Goal: Contribute content: Contribute content

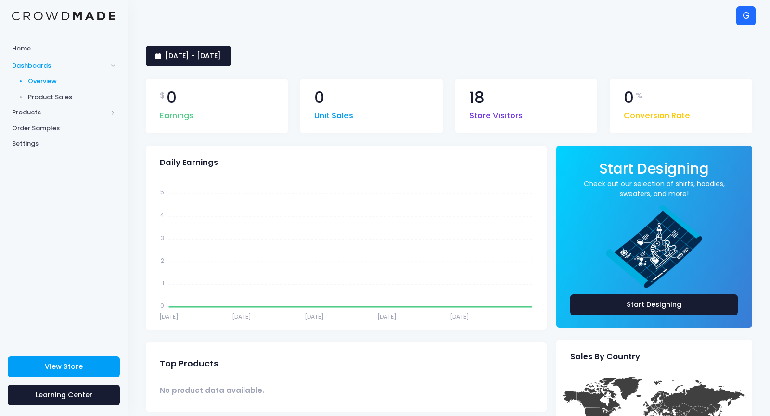
click at [40, 67] on span "Dashboards" at bounding box center [59, 66] width 95 height 10
click at [25, 110] on span "Products" at bounding box center [59, 113] width 95 height 10
click at [57, 91] on link "Product Builder" at bounding box center [63, 97] width 127 height 16
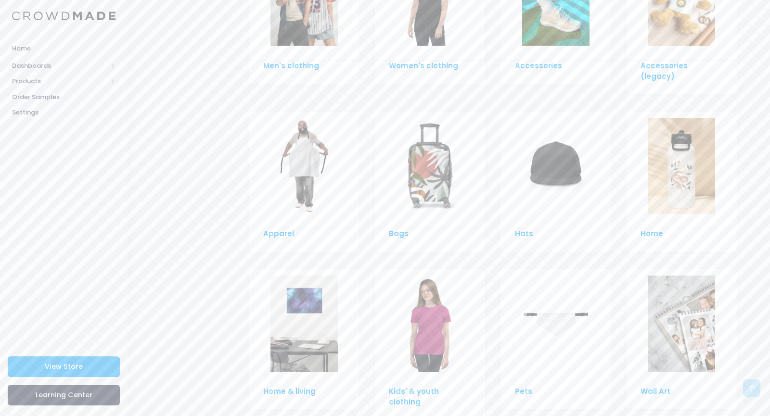
scroll to position [605, 0]
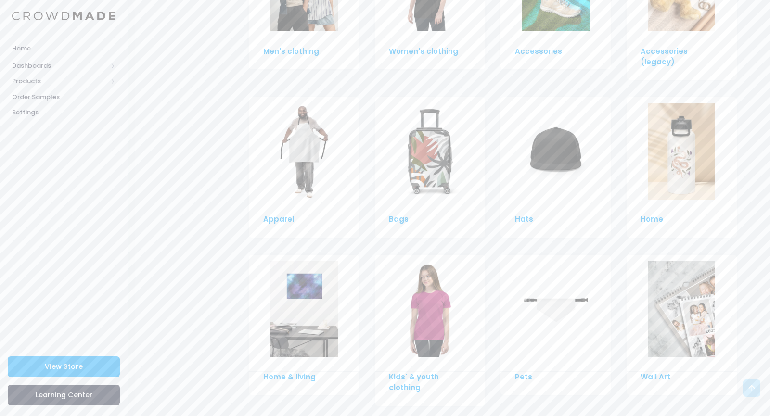
click at [318, 158] on img at bounding box center [303, 151] width 67 height 96
click at [663, 281] on img at bounding box center [680, 309] width 67 height 96
click at [304, 284] on img at bounding box center [303, 309] width 67 height 96
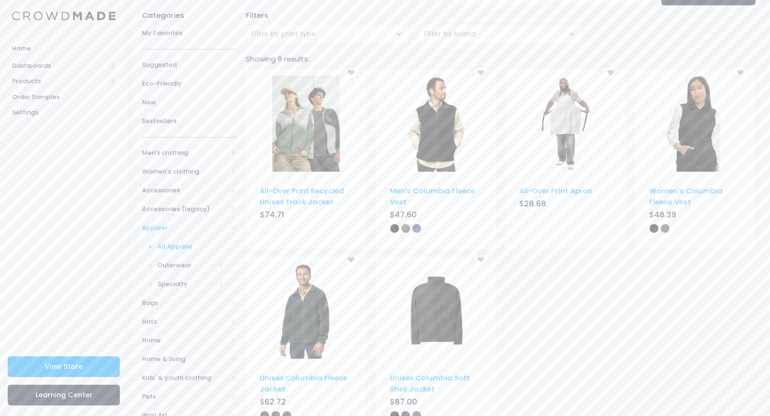
scroll to position [103, 0]
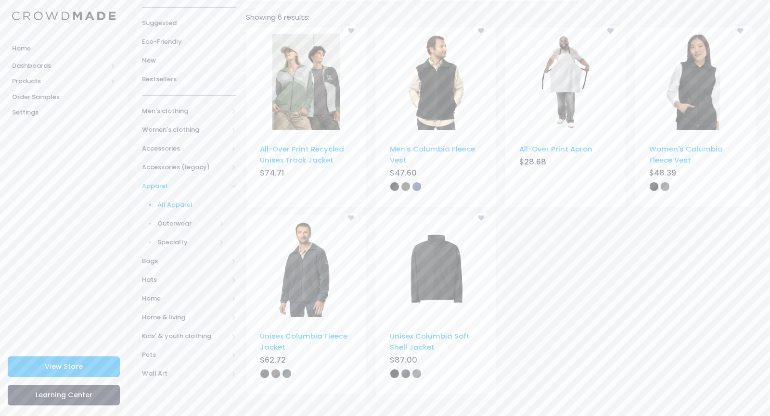
click at [308, 84] on img at bounding box center [305, 82] width 67 height 96
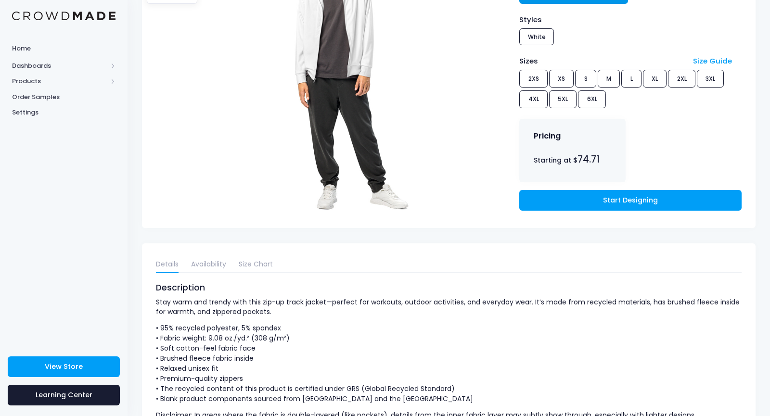
scroll to position [207, 0]
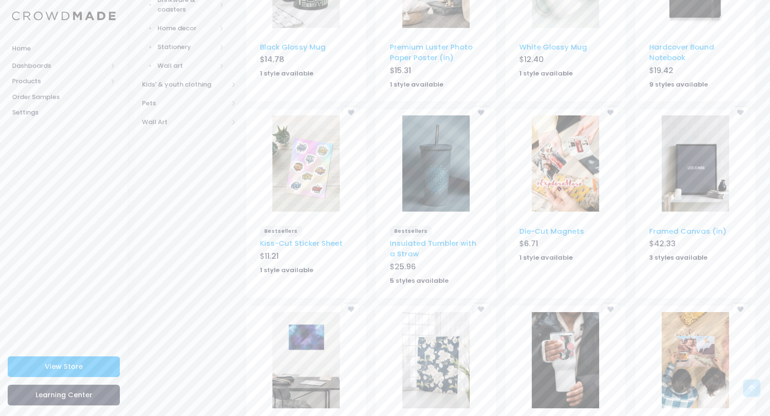
scroll to position [510, 0]
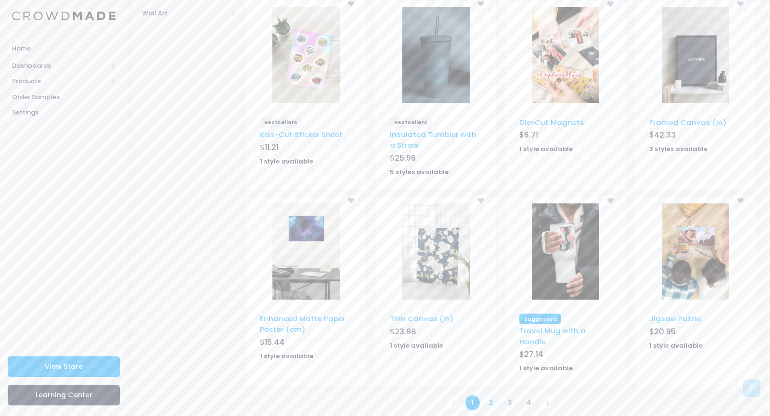
click at [495, 395] on link "2" at bounding box center [491, 403] width 16 height 16
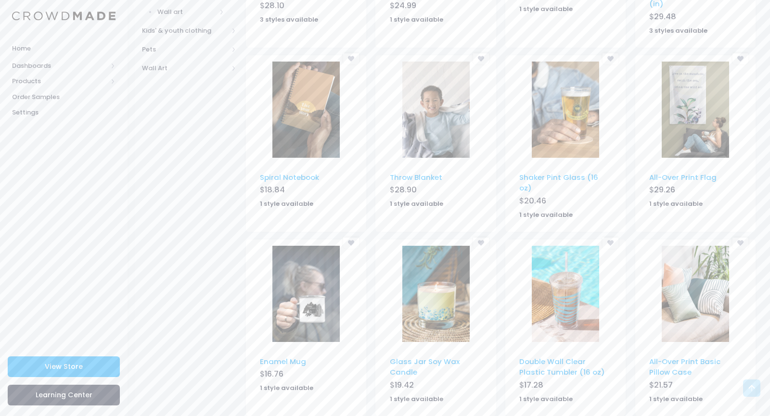
scroll to position [475, 0]
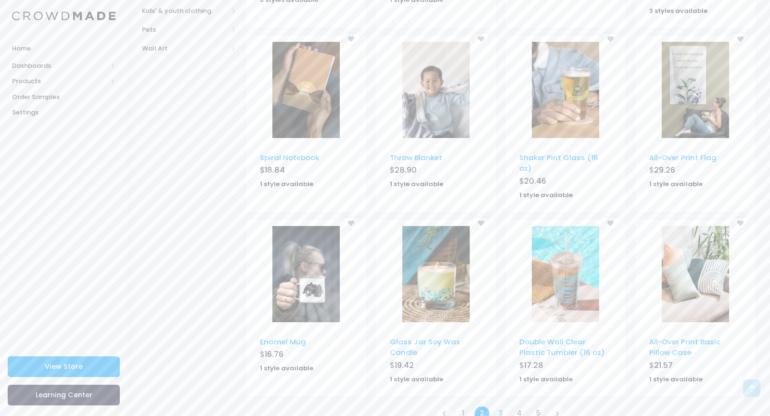
click at [497, 406] on link "3" at bounding box center [501, 414] width 16 height 16
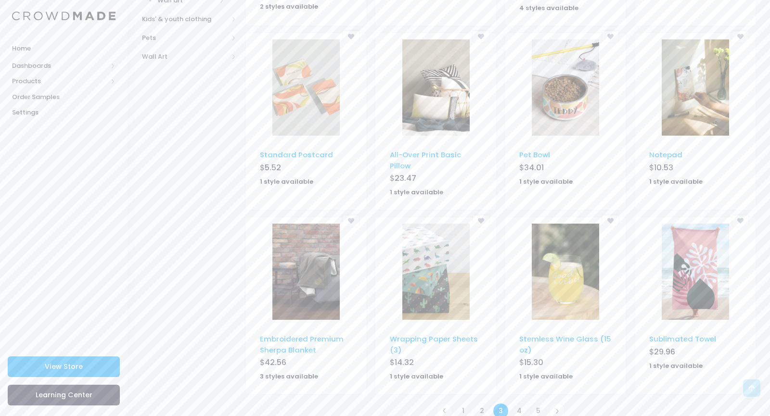
scroll to position [475, 0]
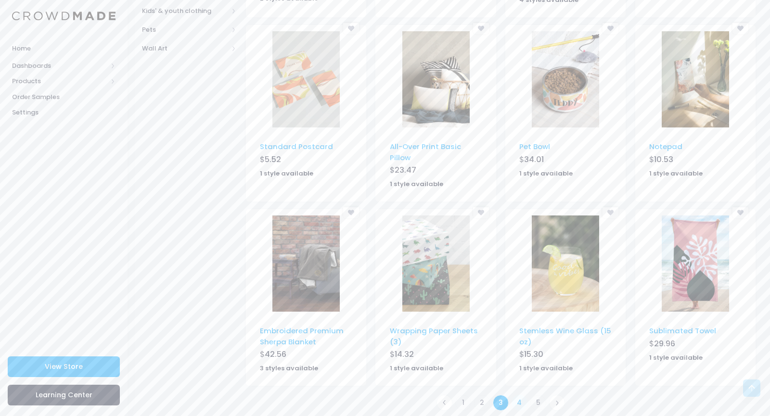
click at [519, 397] on link "4" at bounding box center [519, 403] width 16 height 16
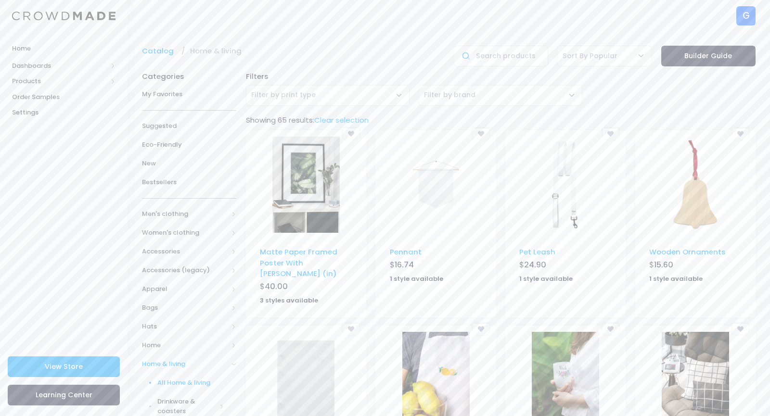
scroll to position [80, 0]
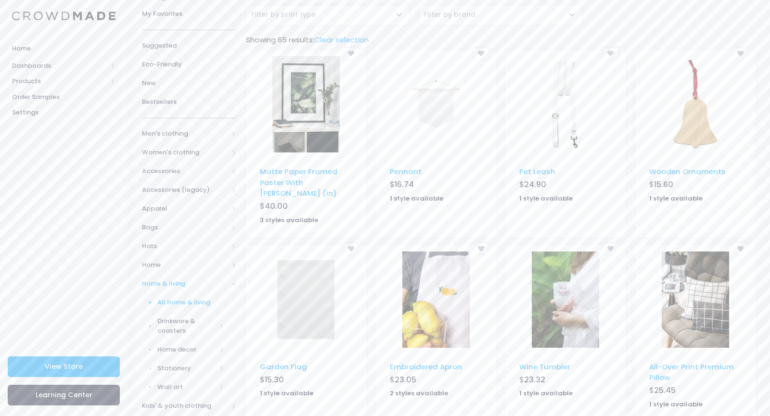
click at [301, 96] on img at bounding box center [305, 104] width 67 height 96
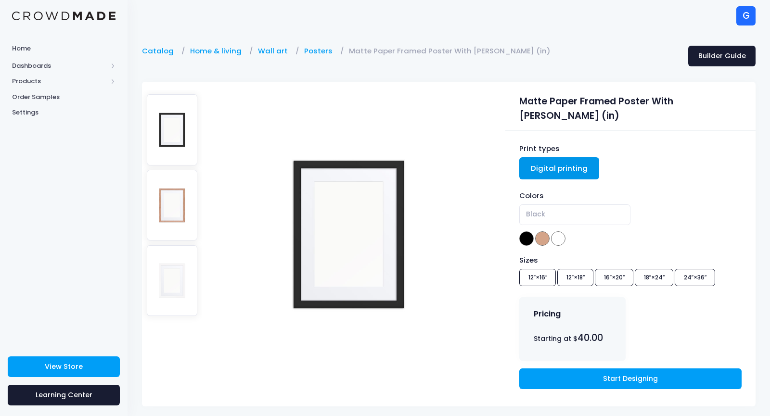
click at [544, 267] on div "Sizes 12″×16″ 12″×18″ 16″×20″ 18″×24″ 24″×36″" at bounding box center [630, 272] width 222 height 35
click at [576, 269] on div "Sizes 12″×16″ 12″×18″ 16″×20″ 18″×24″ 24″×36″" at bounding box center [630, 272] width 222 height 35
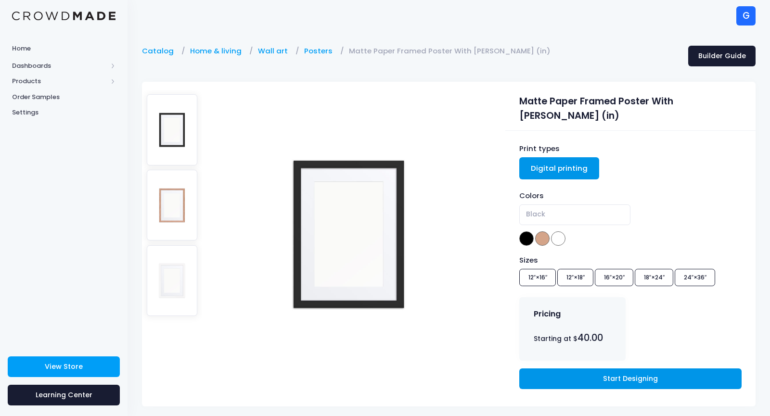
click at [626, 374] on link "Start Designing" at bounding box center [630, 378] width 222 height 21
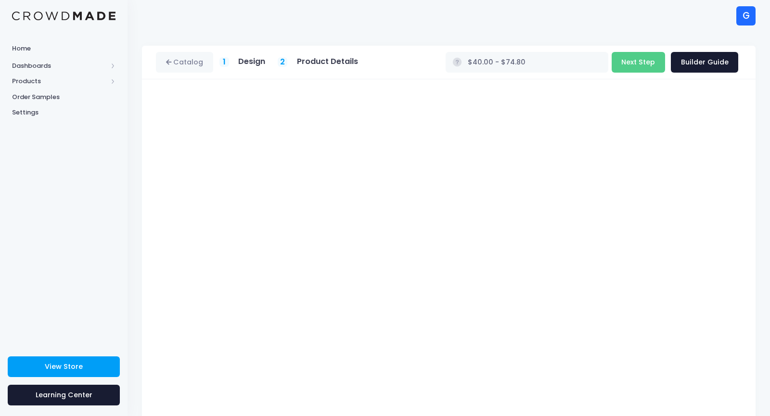
scroll to position [23, 0]
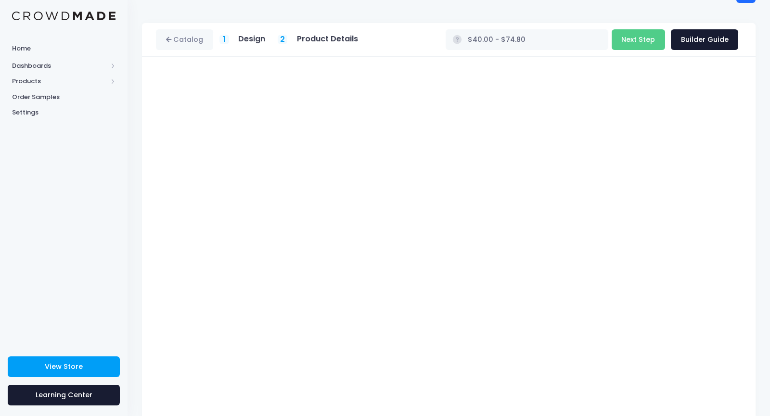
type input "$40.00 - $51.16"
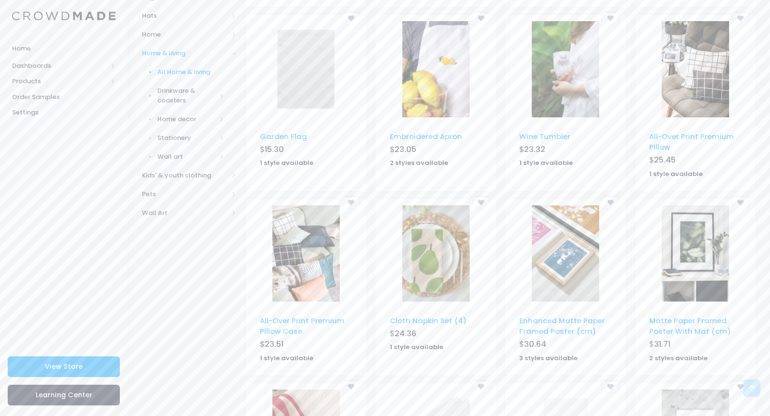
scroll to position [309, 0]
click at [698, 76] on img at bounding box center [694, 71] width 67 height 96
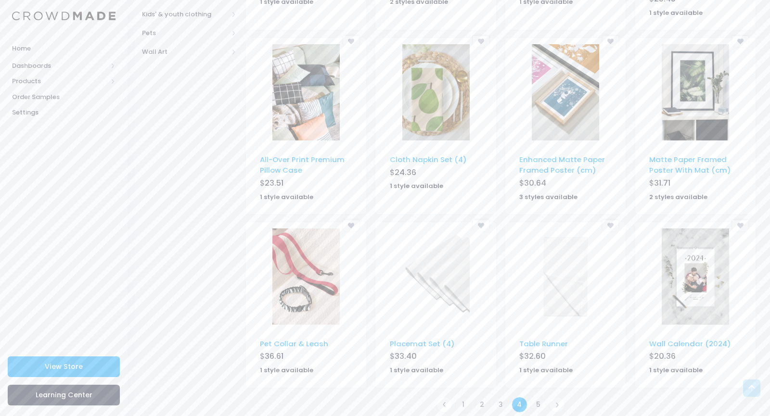
scroll to position [474, 0]
click at [570, 277] on img at bounding box center [564, 275] width 67 height 96
click at [540, 395] on link "5" at bounding box center [538, 403] width 16 height 16
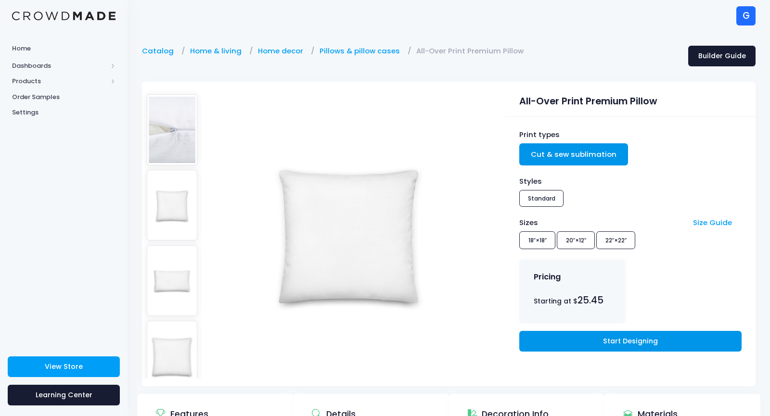
click at [657, 343] on link "Start Designing" at bounding box center [630, 341] width 222 height 21
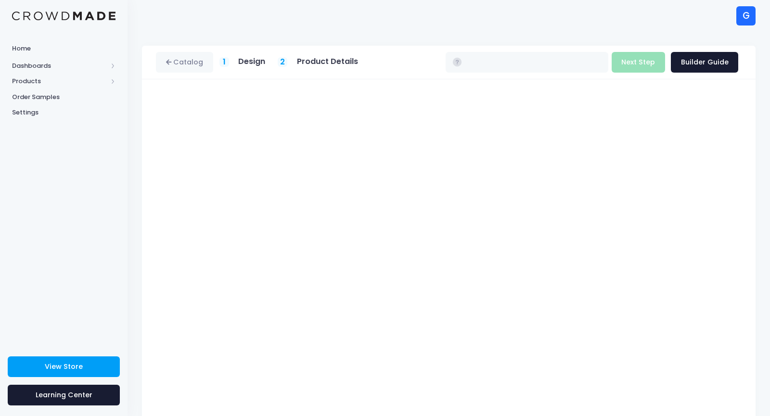
type input "$25.45 - $28.35"
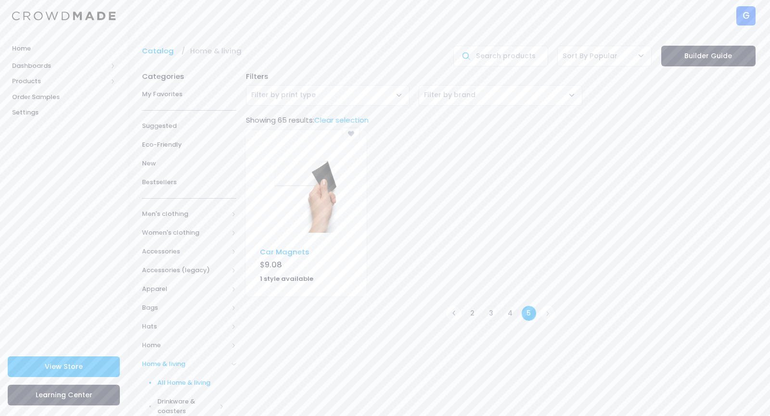
click at [302, 170] on img at bounding box center [305, 185] width 67 height 96
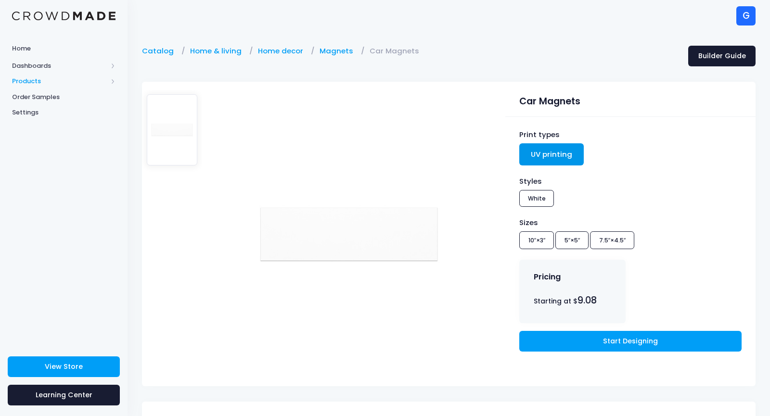
click at [27, 77] on span "Products" at bounding box center [59, 81] width 95 height 10
click at [42, 101] on span "Product Builder" at bounding box center [72, 97] width 88 height 10
click at [63, 92] on span "Product Builder" at bounding box center [72, 97] width 88 height 10
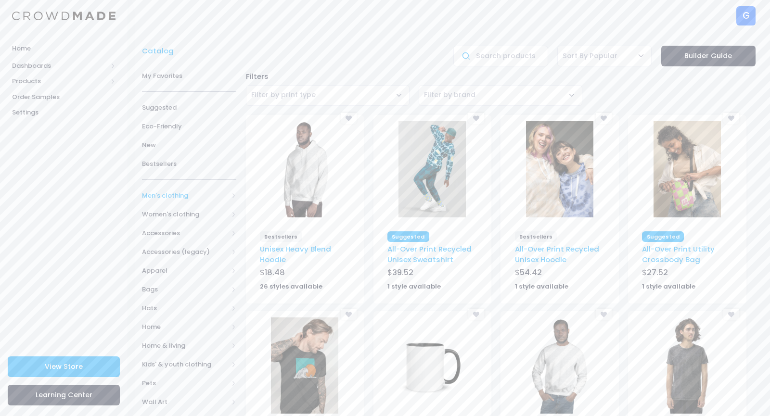
click at [160, 194] on span "Men's clothing" at bounding box center [185, 196] width 86 height 10
click at [167, 215] on span "All Men's clothing" at bounding box center [190, 215] width 67 height 10
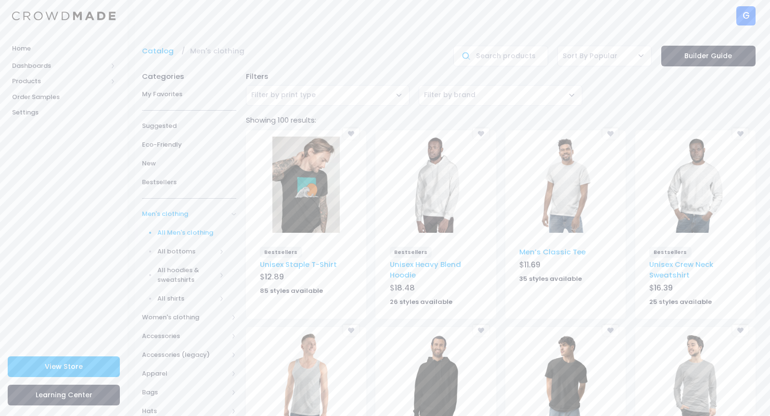
click at [434, 212] on img at bounding box center [435, 185] width 67 height 96
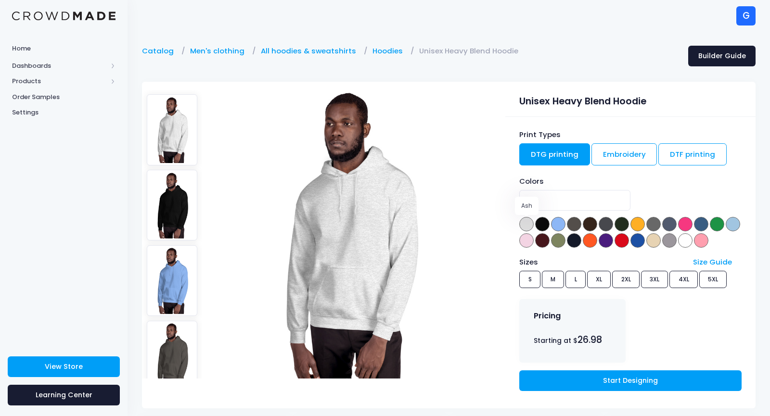
click at [526, 229] on span at bounding box center [526, 224] width 14 height 14
click at [653, 223] on span at bounding box center [653, 224] width 14 height 14
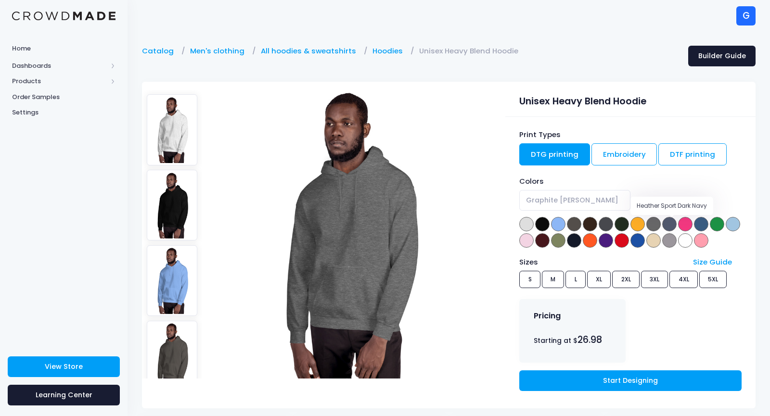
click at [666, 222] on span at bounding box center [669, 224] width 14 height 14
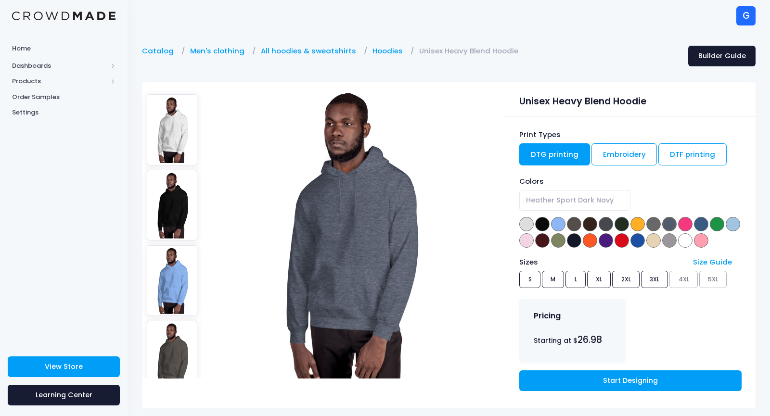
click at [646, 226] on div "Colors Ash Black Carolina Blue [GEOGRAPHIC_DATA] Dark Chocolate Dark [PERSON_NA…" at bounding box center [630, 212] width 222 height 73
click at [529, 223] on span at bounding box center [526, 224] width 14 height 14
select select "Ash"
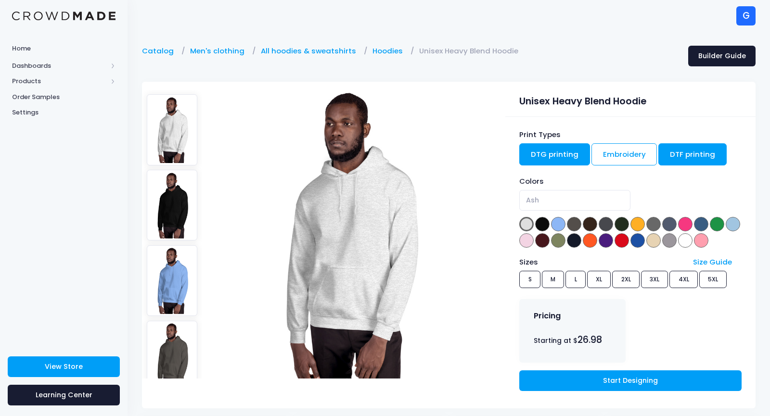
click at [694, 162] on link "DTF printing" at bounding box center [692, 154] width 68 height 22
click at [558, 164] on link "DTG printing" at bounding box center [554, 154] width 71 height 22
click at [675, 164] on link "DTF printing" at bounding box center [692, 154] width 68 height 22
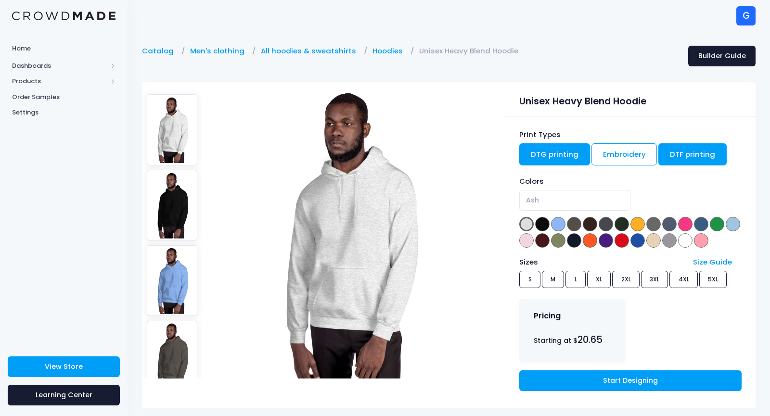
click at [527, 164] on link "DTG printing" at bounding box center [554, 154] width 71 height 22
click at [525, 228] on span at bounding box center [526, 224] width 14 height 14
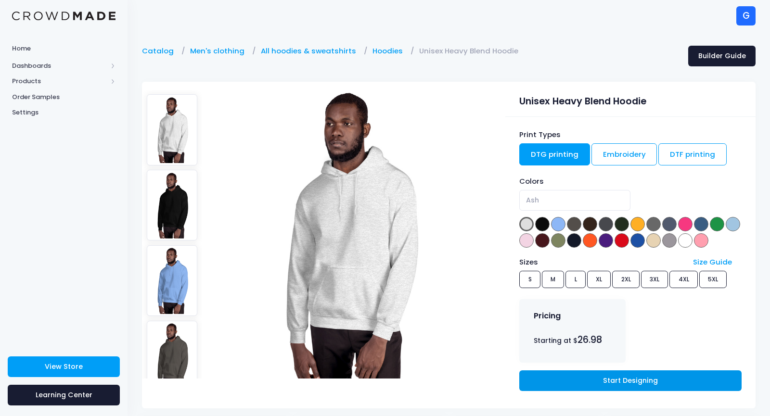
click at [560, 383] on link "Start Designing" at bounding box center [630, 380] width 222 height 21
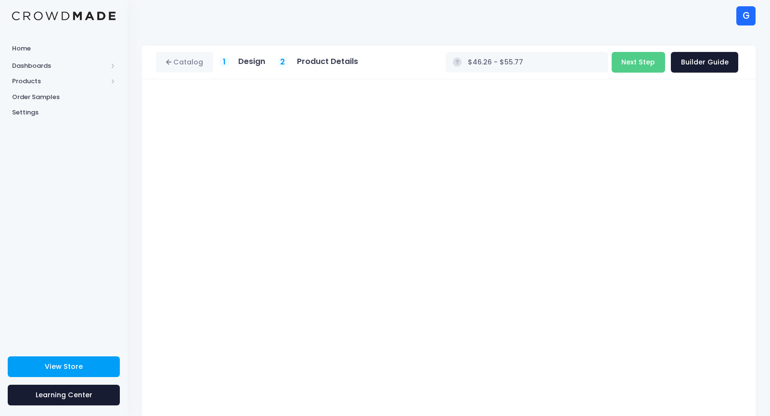
scroll to position [42, 0]
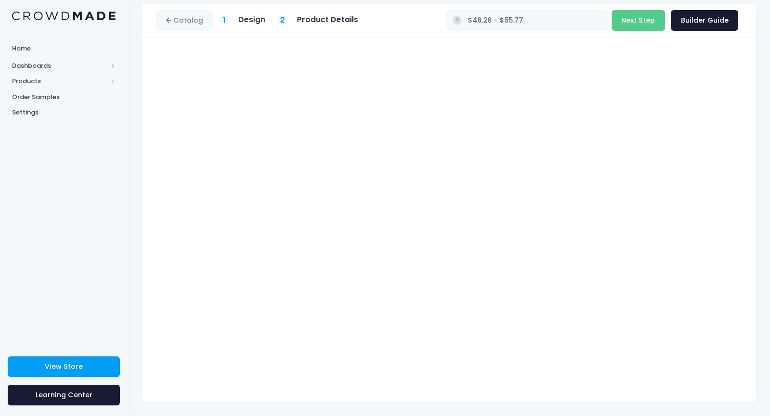
type input "$47.15 - $56.66"
click at [647, 16] on button "Next Step" at bounding box center [637, 20] width 53 height 21
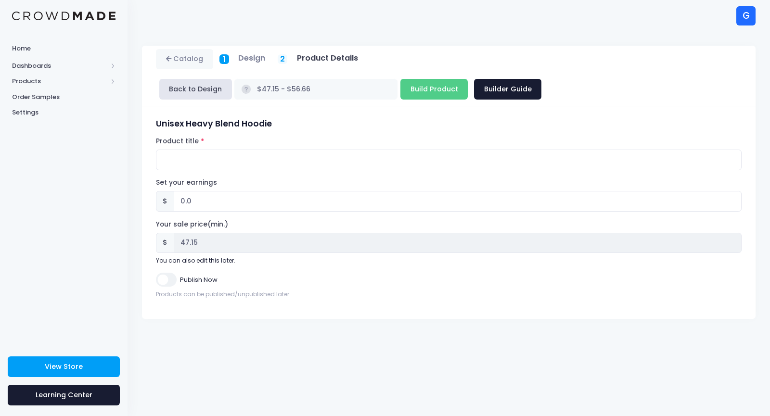
scroll to position [0, 0]
click at [337, 137] on div "Product title" at bounding box center [448, 154] width 585 height 34
drag, startPoint x: 542, startPoint y: 149, endPoint x: 318, endPoint y: 133, distance: 224.3
click at [318, 150] on input "Product title" at bounding box center [448, 160] width 585 height 21
type input "Raider Pare Hoodie"
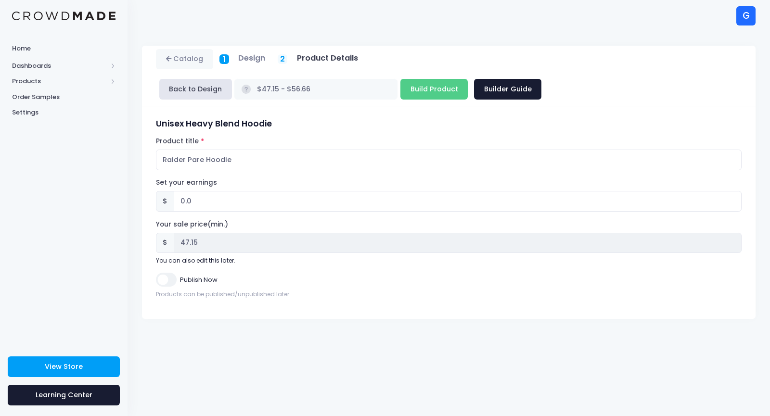
click at [261, 189] on div "Set your earnings $ 0.0 Earnings can't be less than 0. Your sale price(min.) $ …" at bounding box center [448, 221] width 585 height 87
click at [190, 191] on input "0.0" at bounding box center [458, 201] width 568 height 21
type input "0.03"
type input "$47.18 - $56.69"
type input "47.18"
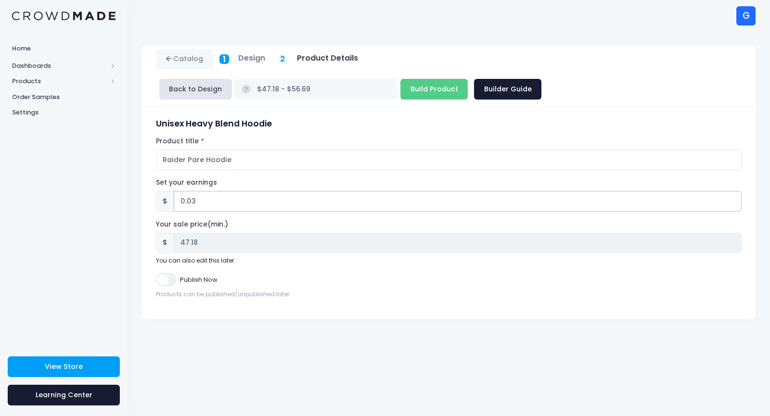
type input "0.0"
type input "$47.15 - $56.66"
type input "47.15"
type input "0"
type input "3"
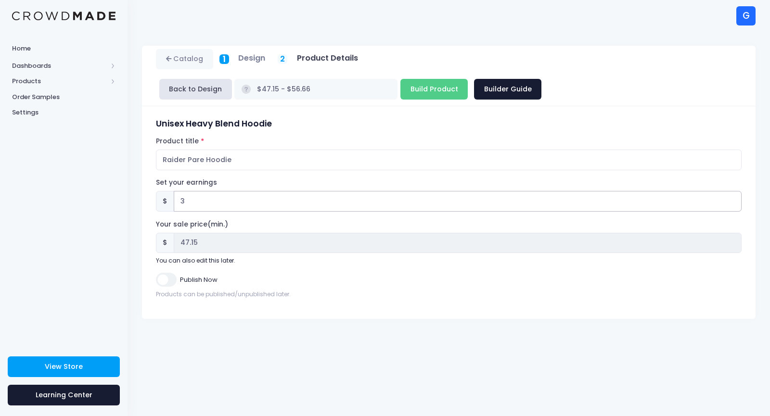
type input "$50.15 - $59.66"
type input "50.15"
type input "30"
type input "$77.15 - $86.66"
type input "77.15"
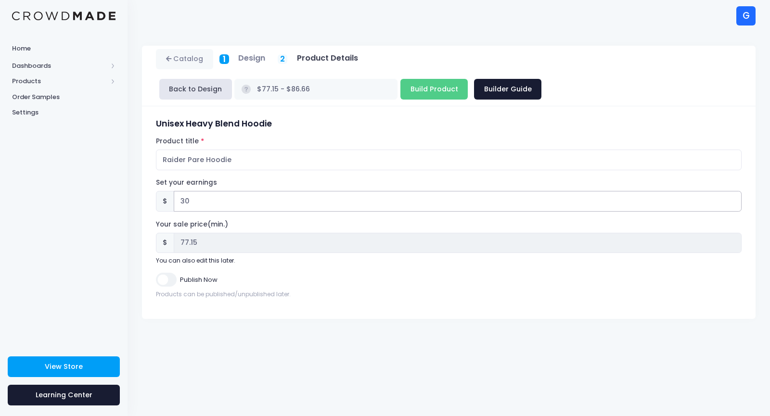
type input "30"
click at [164, 273] on input "Publish Now" at bounding box center [166, 280] width 20 height 14
checkbox input "true"
click at [468, 79] on input "Build Product" at bounding box center [433, 89] width 67 height 21
type input "Building product..."
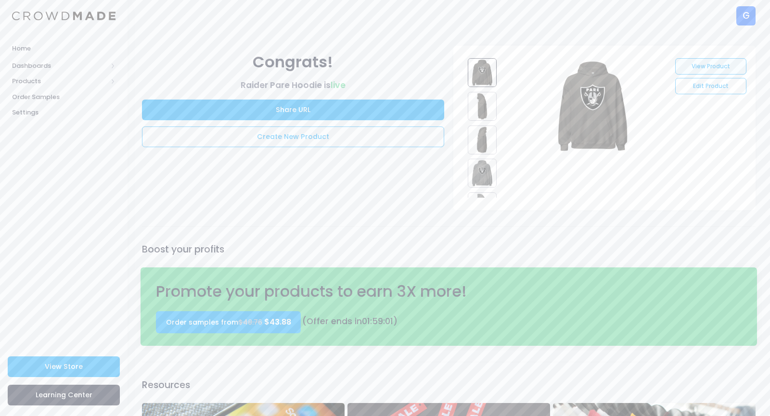
click at [724, 71] on link "View Product" at bounding box center [710, 66] width 71 height 16
click at [304, 139] on link "Create New Product" at bounding box center [293, 136] width 302 height 21
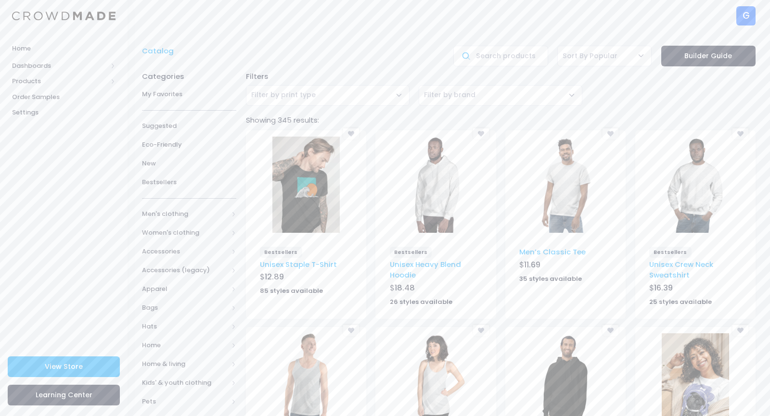
click at [440, 183] on img at bounding box center [435, 185] width 67 height 96
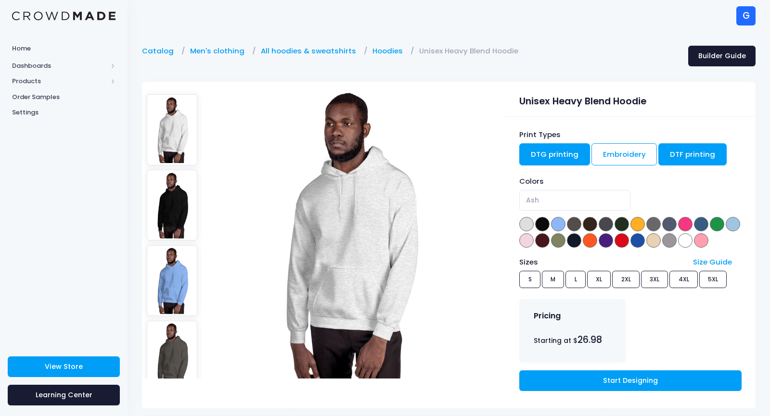
click at [705, 153] on link "DTF printing" at bounding box center [692, 154] width 68 height 22
click at [559, 155] on link "DTG printing" at bounding box center [554, 154] width 71 height 22
click at [620, 154] on link "Embroidery" at bounding box center [624, 154] width 66 height 22
click at [553, 150] on link "DTG printing" at bounding box center [554, 154] width 71 height 22
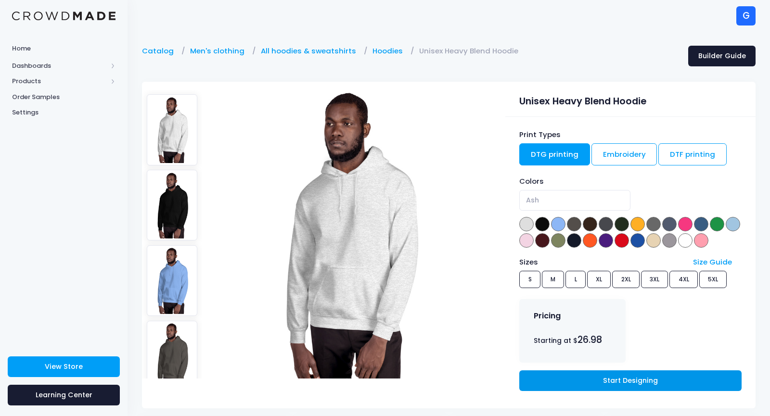
click at [601, 385] on link "Start Designing" at bounding box center [630, 380] width 222 height 21
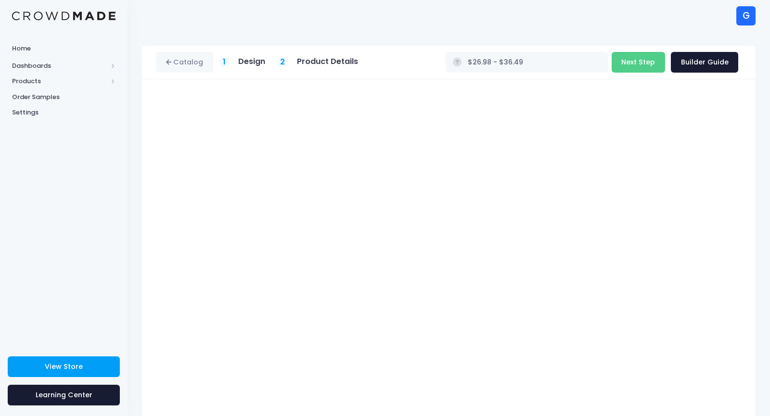
scroll to position [12, 0]
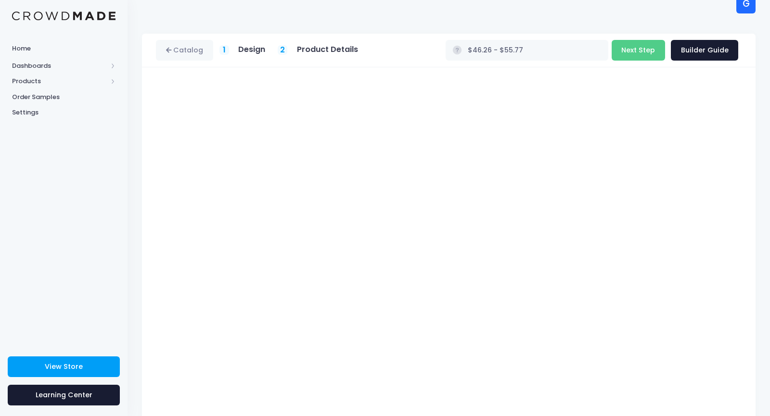
type input "$47.15 - $56.66"
click at [635, 47] on button "Next Step" at bounding box center [637, 50] width 53 height 21
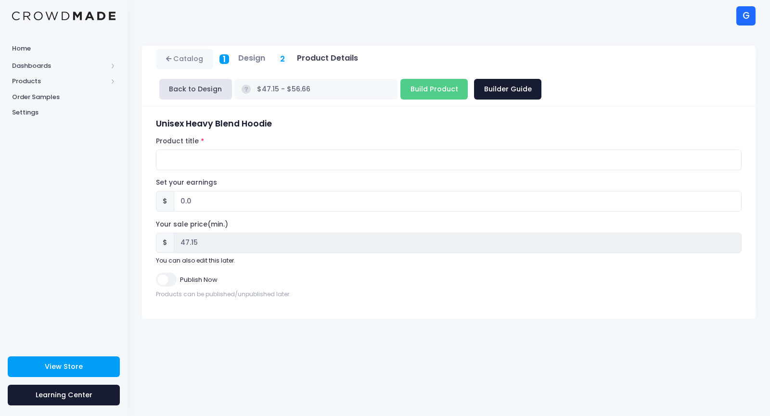
scroll to position [0, 0]
click at [295, 178] on div "Set your earnings $ 0.0 Earnings can't be less than 0." at bounding box center [448, 195] width 585 height 34
click at [281, 191] on div "Set your earnings $ 0.0 Earnings can't be less than 0. Your sale price(min.) $ …" at bounding box center [448, 221] width 585 height 87
click at [267, 191] on input "0.0" at bounding box center [458, 201] width 568 height 21
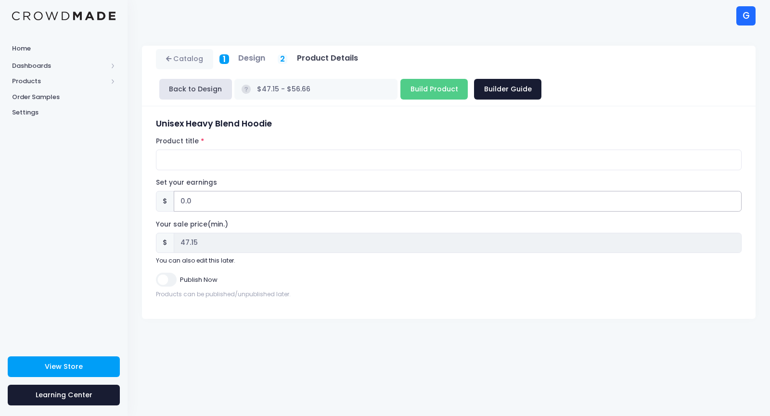
type input "0"
type input "3"
type input "$50.15 - $59.66"
type input "50.15"
type input "30"
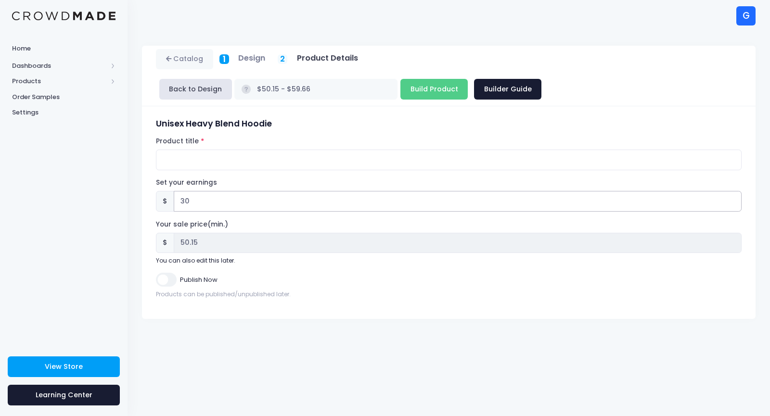
type input "$77.15 - $86.66"
type input "77.15"
type input "30"
click at [218, 150] on input "Product title" at bounding box center [448, 160] width 585 height 21
type input "NINER PARE HOODIE"
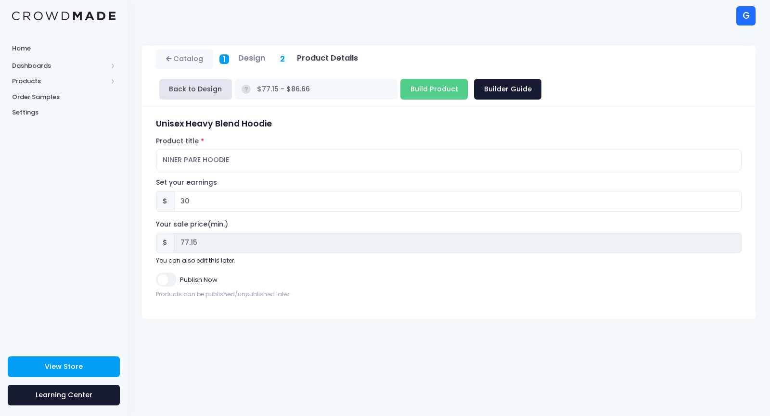
click at [166, 273] on input "Publish Now" at bounding box center [166, 280] width 20 height 14
checkbox input "true"
click at [468, 79] on input "Build Product" at bounding box center [433, 89] width 67 height 21
type input "Building product..."
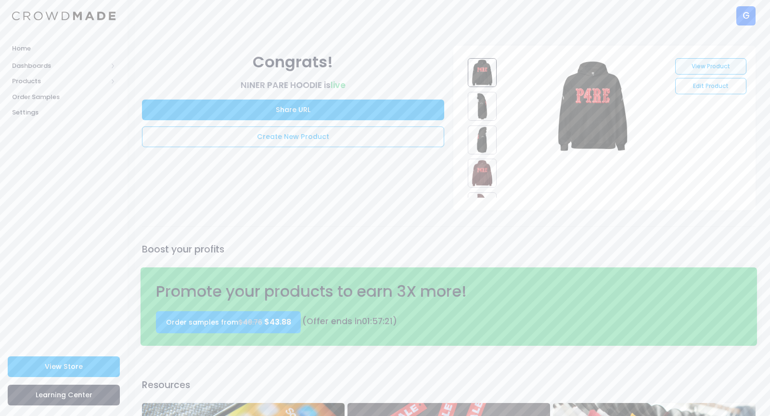
click at [688, 60] on link "View Product" at bounding box center [710, 66] width 71 height 16
